Goal: Check status

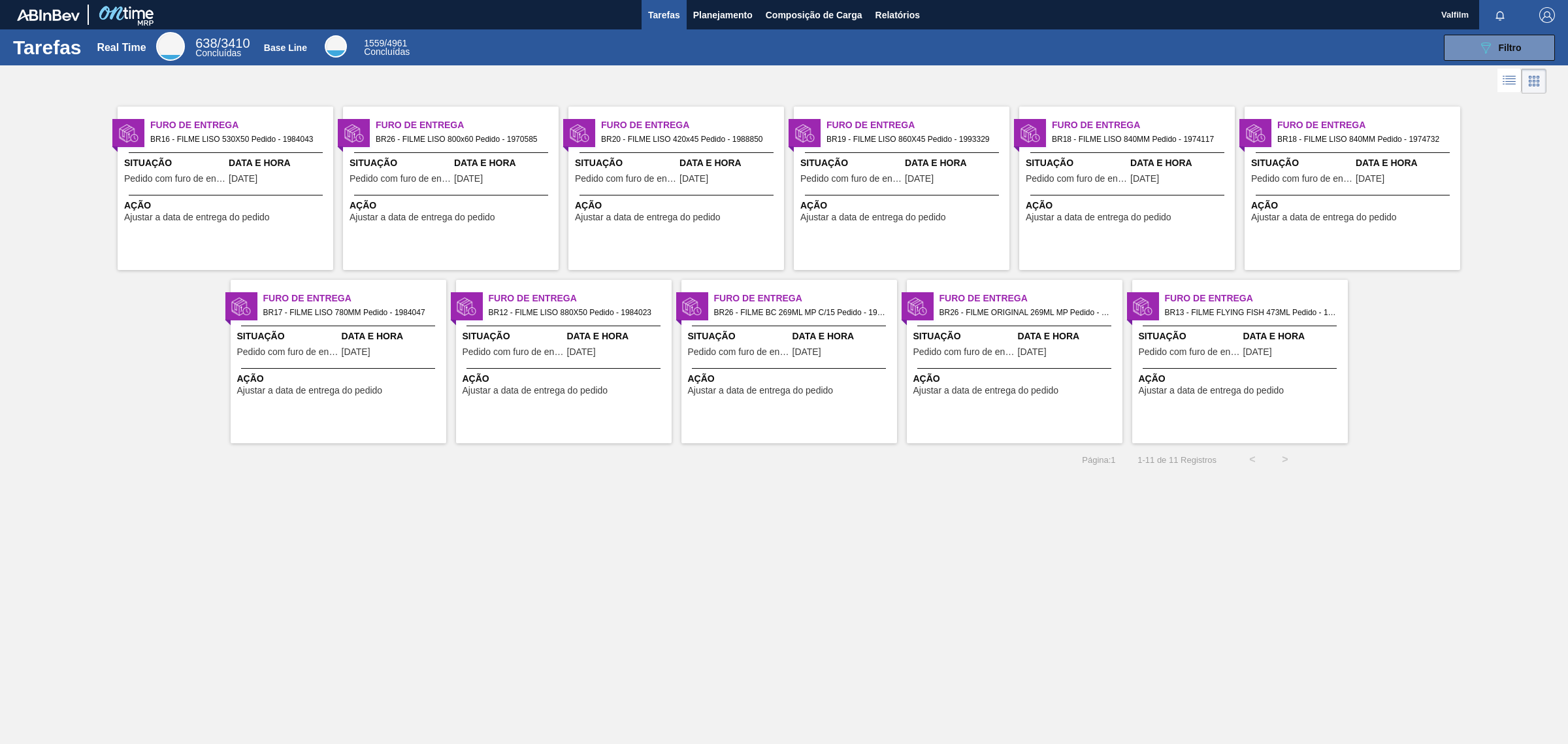
click at [389, 106] on div "Furo de Entrega BR26 - FILME LISO 800x60 Pedido - 1970585 Situação Pedido com f…" at bounding box center [445, 183] width 226 height 173
click at [451, 158] on div "Situação Pedido com furo de entrega Data e Hora 25/08/2025" at bounding box center [451, 172] width 216 height 32
